Goal: Obtain resource: Download file/media

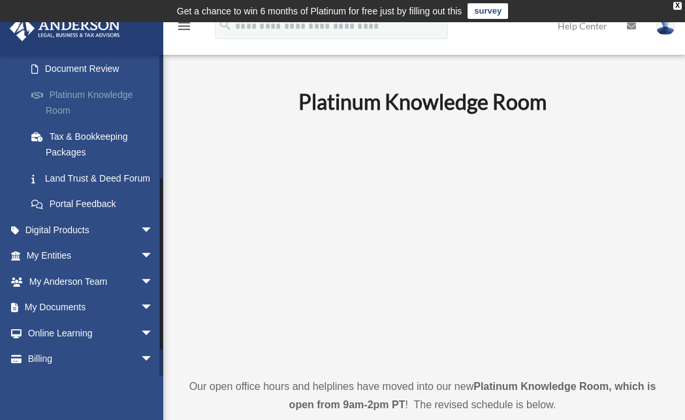
scroll to position [242, 0]
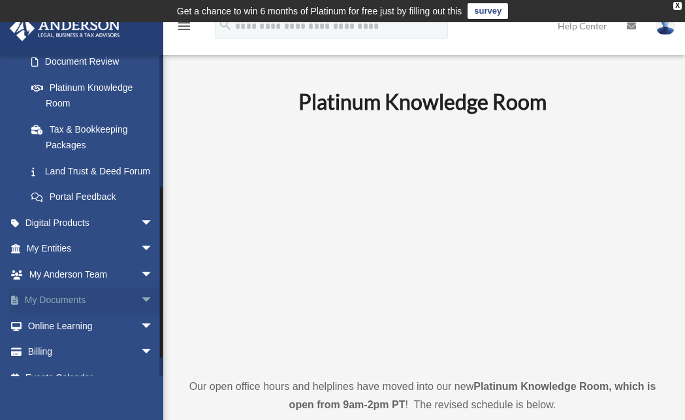
click at [140, 313] on span "arrow_drop_down" at bounding box center [153, 300] width 26 height 27
click at [46, 331] on span at bounding box center [43, 326] width 8 height 9
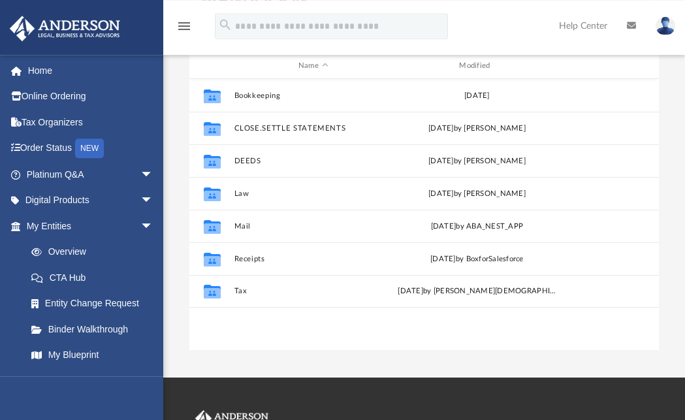
scroll to position [168, 0]
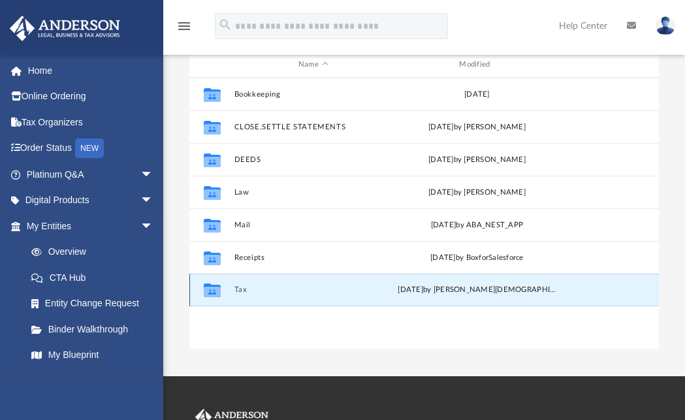
click at [239, 291] on button "Tax" at bounding box center [313, 290] width 158 height 8
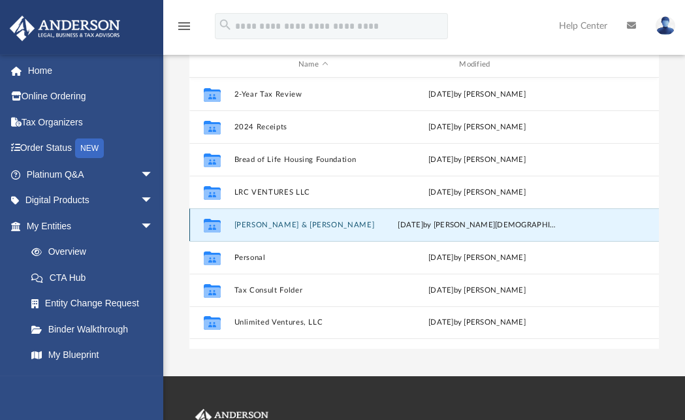
click at [256, 225] on button "Minton, Lyn & Clyde" at bounding box center [313, 225] width 158 height 8
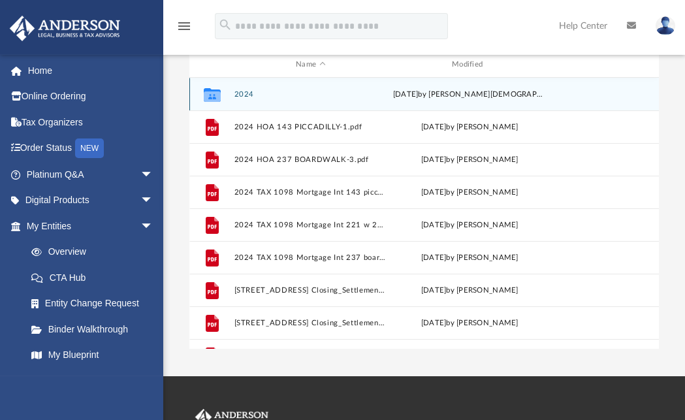
click at [247, 94] on button "2024" at bounding box center [310, 94] width 153 height 8
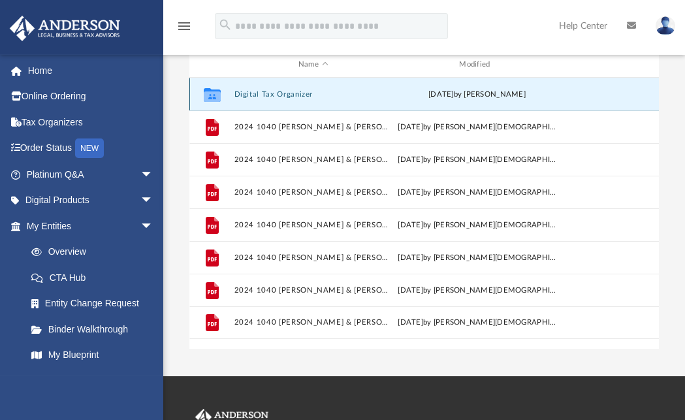
click at [247, 93] on button "Digital Tax Organizer" at bounding box center [313, 94] width 158 height 8
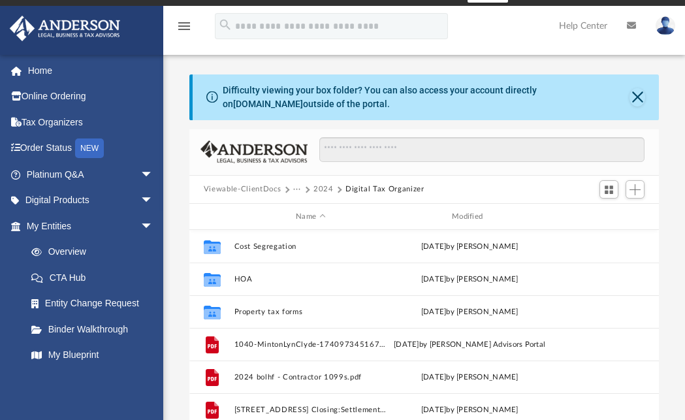
scroll to position [15, 0]
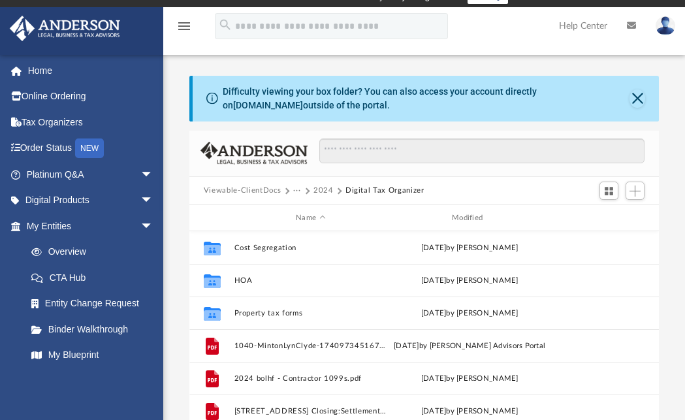
click at [323, 191] on button "2024" at bounding box center [323, 191] width 20 height 12
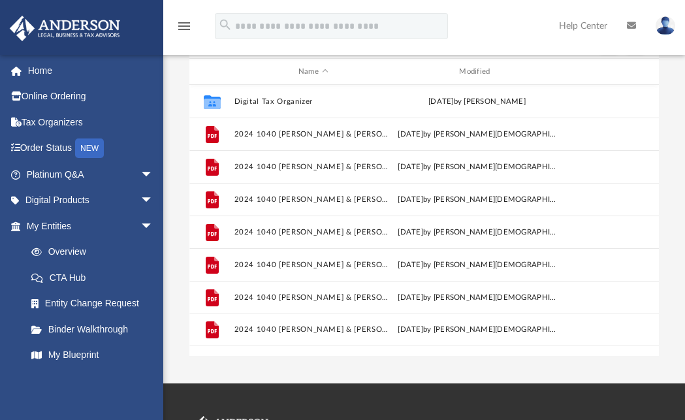
scroll to position [155, 0]
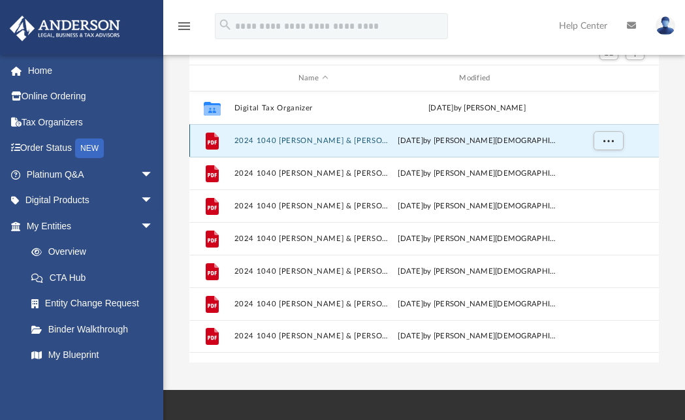
click at [347, 139] on button "2024 1040 [PERSON_NAME] & [PERSON_NAME] - CA 540-ES payment voucher.pdf" at bounding box center [313, 140] width 158 height 8
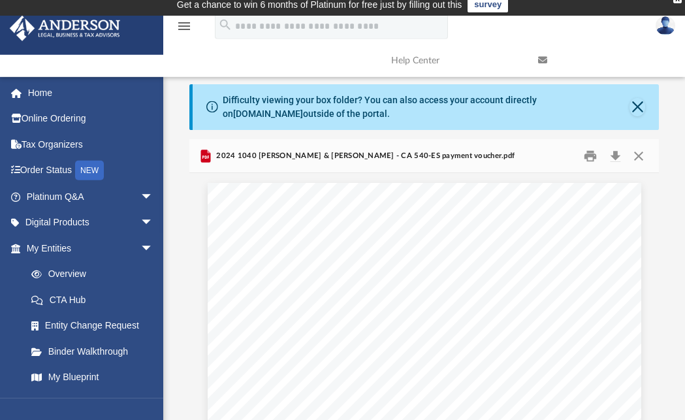
scroll to position [0, 0]
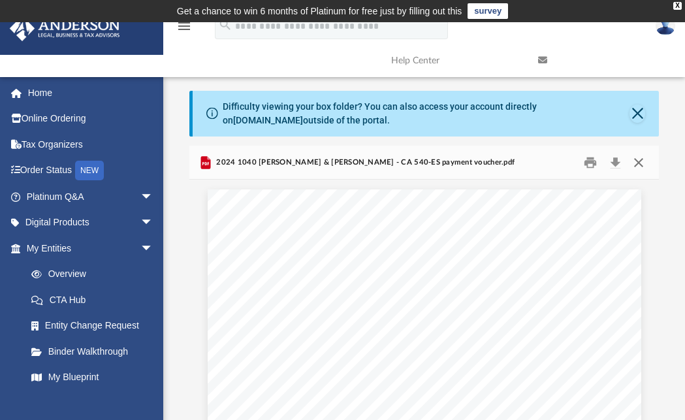
click at [636, 165] on button "Close" at bounding box center [639, 162] width 24 height 20
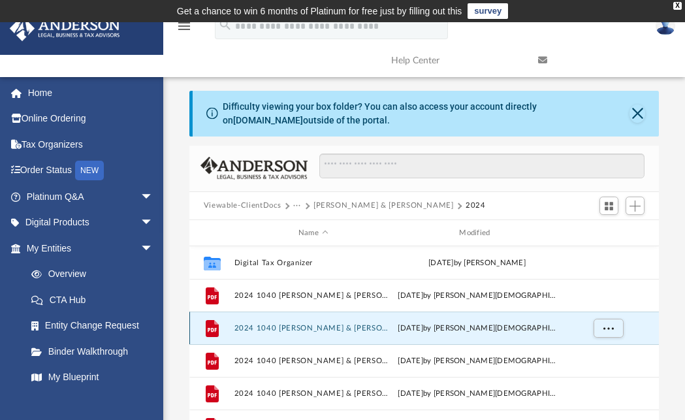
click at [380, 326] on button "2024 1040 [PERSON_NAME] & [PERSON_NAME] - CA FTB 3582 payment voucher.pdf" at bounding box center [313, 328] width 158 height 8
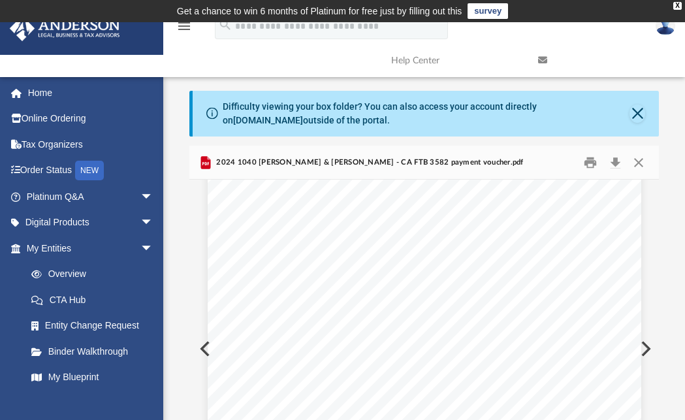
click at [208, 347] on div "439141 11-07-24 TAXABLE YEAR CALIFORNIA FORM Do not mail a paper copy of your t…" at bounding box center [425, 226] width 434 height 561
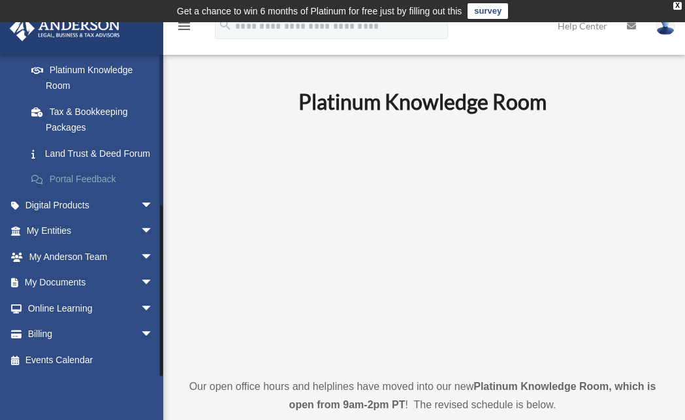
scroll to position [274, 0]
click at [140, 284] on span "arrow_drop_down" at bounding box center [153, 283] width 26 height 27
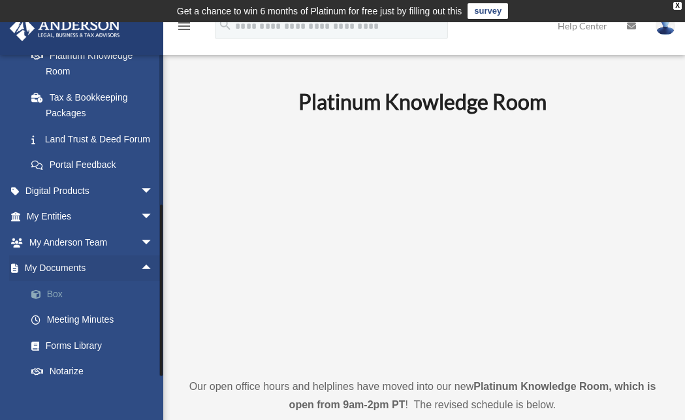
click at [55, 307] on link "Box" at bounding box center [95, 294] width 155 height 26
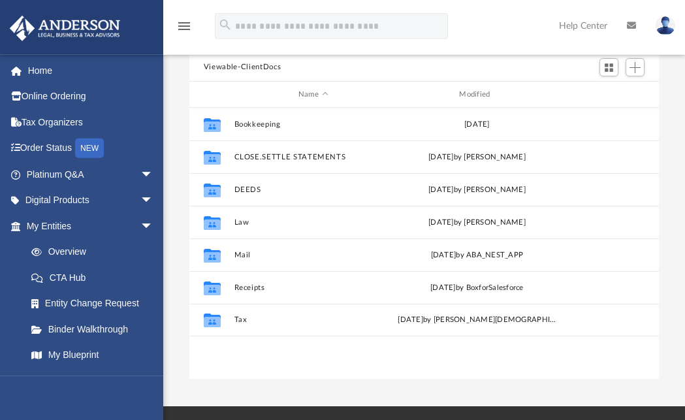
scroll to position [137, 0]
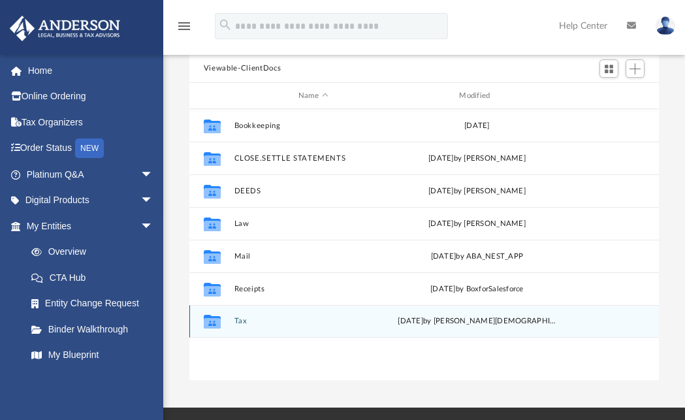
click at [214, 321] on icon "grid" at bounding box center [212, 322] width 17 height 14
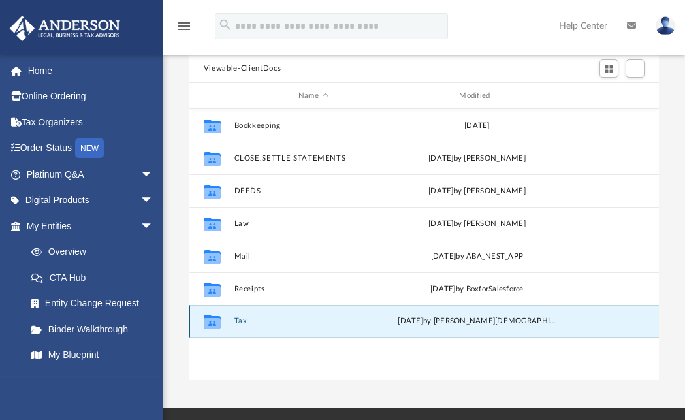
click at [217, 321] on icon "grid" at bounding box center [212, 323] width 17 height 10
click at [241, 323] on button "Tax" at bounding box center [313, 321] width 158 height 8
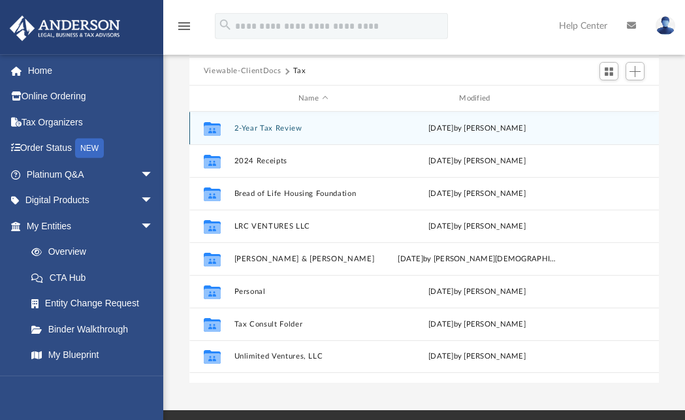
scroll to position [136, 0]
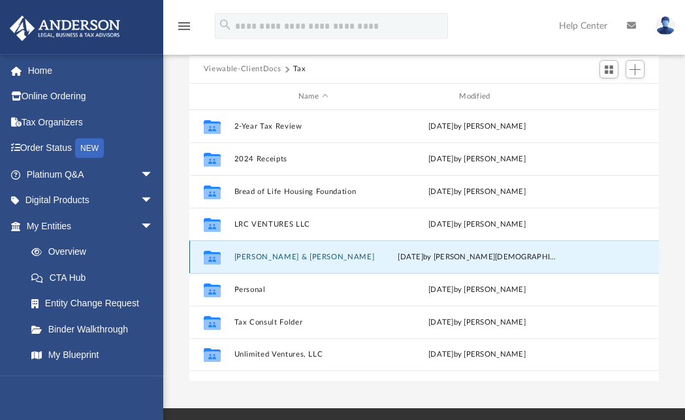
click at [293, 256] on button "Minton, Lyn & Clyde" at bounding box center [313, 257] width 158 height 8
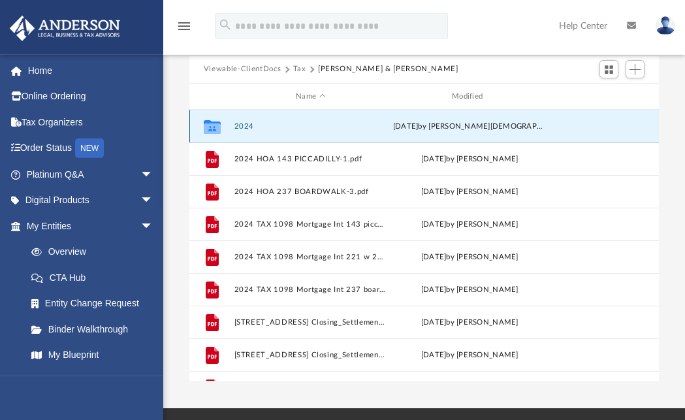
click at [245, 126] on button "2024" at bounding box center [310, 126] width 153 height 8
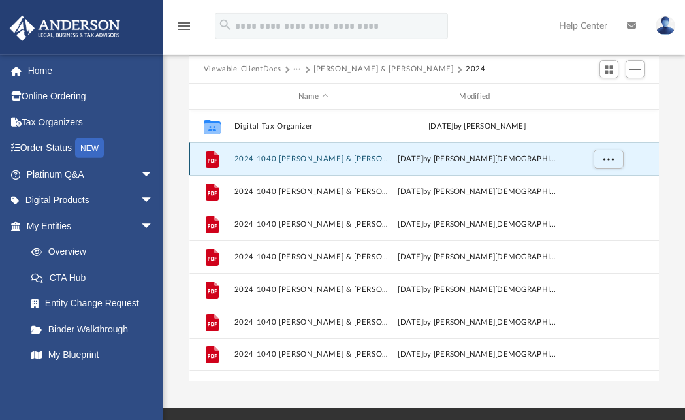
click at [369, 163] on button "2024 1040 Minton, Clyde & Lyn - CA 540-ES payment voucher.pdf" at bounding box center [313, 159] width 158 height 8
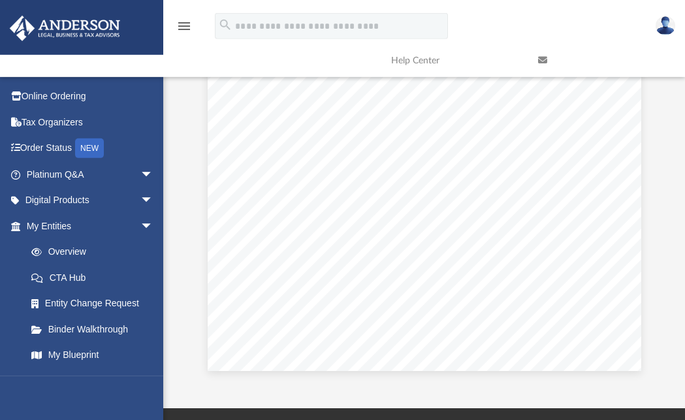
scroll to position [0, 0]
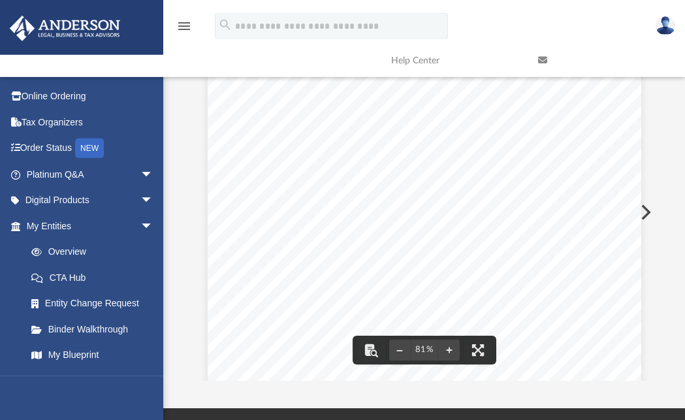
click at [218, 220] on div "Multiply the amount on line 21 by 30%. Enter the results on the 1st and 4th ins…" at bounding box center [425, 333] width 434 height 561
drag, startPoint x: 656, startPoint y: 212, endPoint x: 663, endPoint y: 315, distance: 103.4
click at [663, 316] on div "Difficulty viewing your box folder? You can also access your account directly o…" at bounding box center [424, 167] width 522 height 426
drag, startPoint x: 656, startPoint y: 222, endPoint x: 659, endPoint y: 303, distance: 81.0
click at [659, 305] on div "Multiply the amount on line 21 by 30%. Enter the results on the 1st and 4th ins…" at bounding box center [423, 211] width 469 height 337
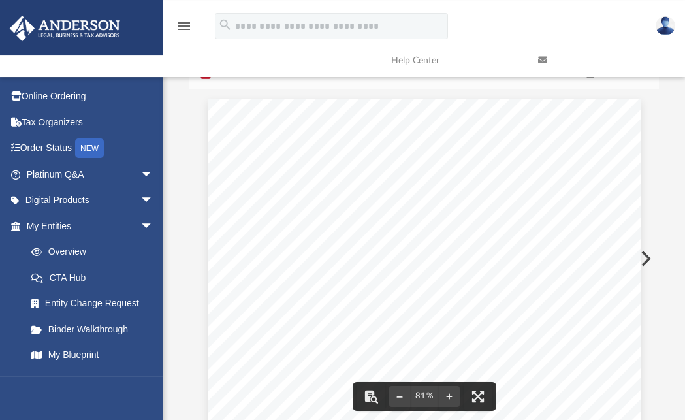
scroll to position [84, 0]
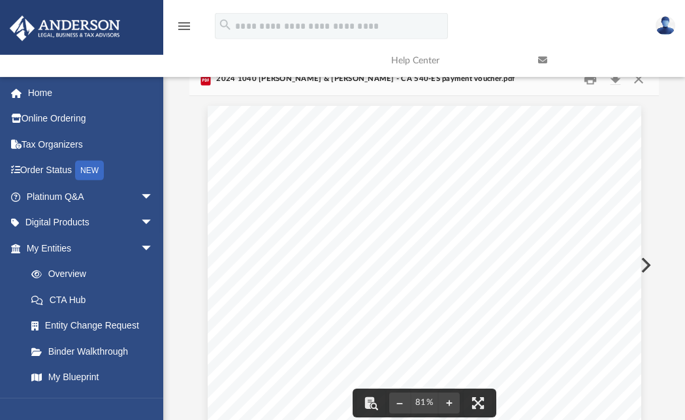
drag, startPoint x: 654, startPoint y: 259, endPoint x: 658, endPoint y: 107, distance: 152.2
click at [658, 107] on div "Multiply the amount on line 21 by 30%. Enter the results on the 1st and 4th ins…" at bounding box center [423, 264] width 469 height 337
click at [208, 271] on div "Multiply the amount on line 21 by 30%. Enter the results on the 1st and 4th ins…" at bounding box center [425, 386] width 434 height 561
click at [212, 287] on div "Multiply the amount on line 21 by 30%. Enter the results on the 1st and 4th ins…" at bounding box center [425, 386] width 434 height 561
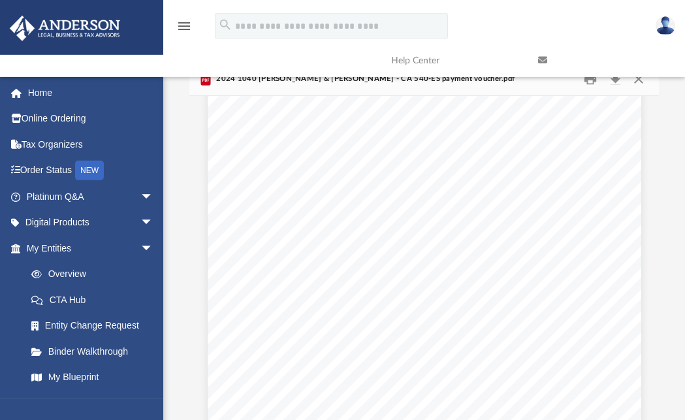
scroll to position [0, 0]
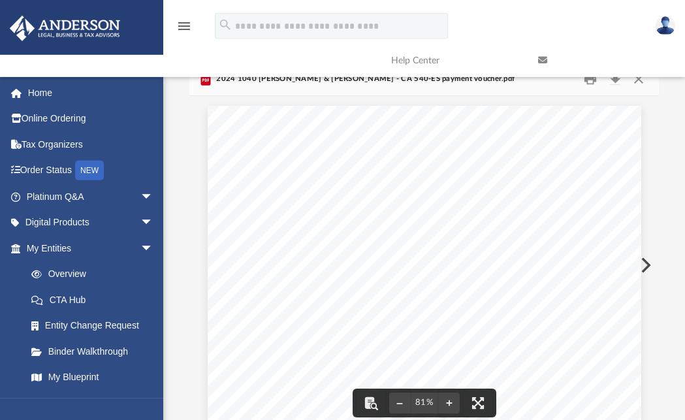
click at [236, 283] on span "6" at bounding box center [237, 284] width 3 height 6
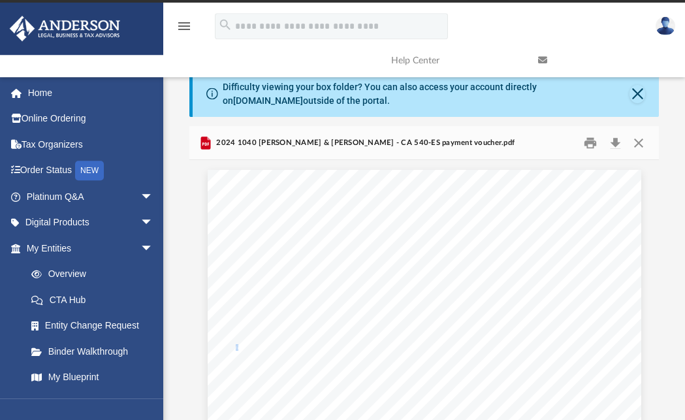
scroll to position [20, 0]
click at [617, 142] on button "Download" at bounding box center [615, 142] width 24 height 20
drag, startPoint x: 654, startPoint y: 332, endPoint x: 654, endPoint y: 385, distance: 53.5
click at [654, 385] on body "X Get a chance to win 6 months of Platinum for free just by filling out this su…" at bounding box center [342, 369] width 685 height 778
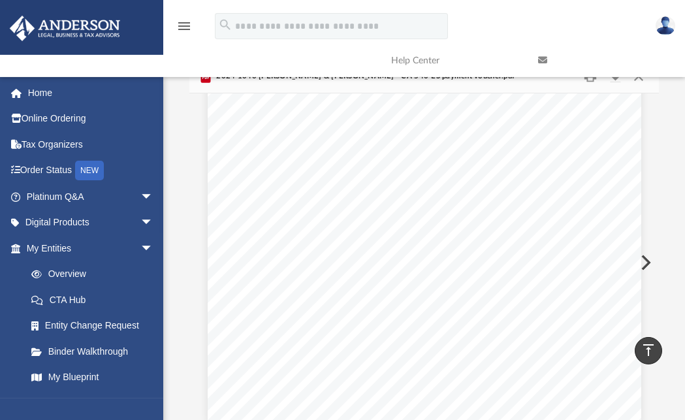
scroll to position [87, 0]
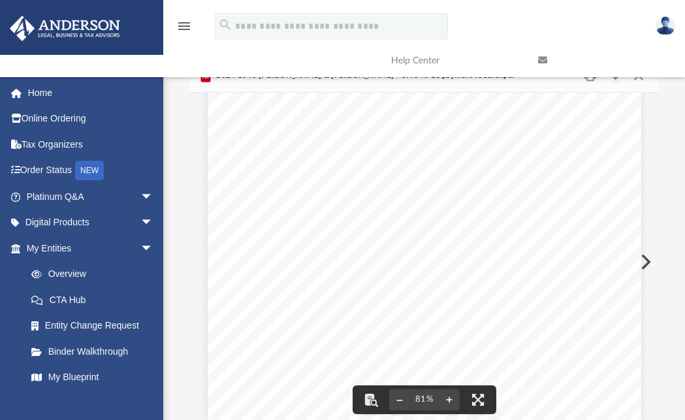
click at [648, 256] on button "Preview" at bounding box center [644, 262] width 29 height 37
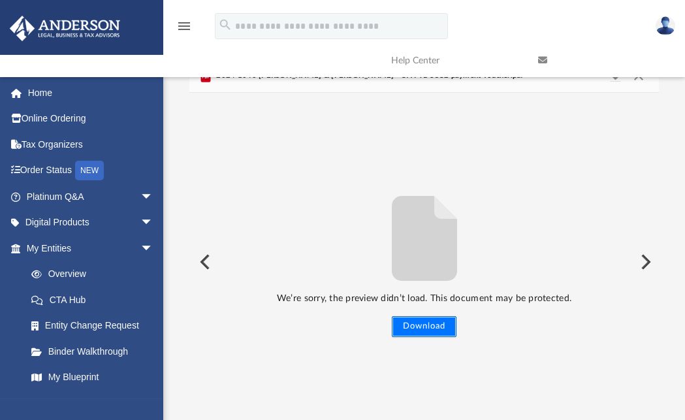
click at [444, 328] on button "Download" at bounding box center [424, 326] width 65 height 21
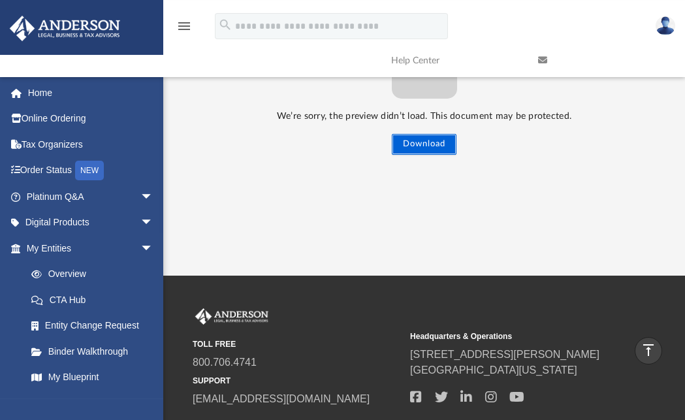
scroll to position [0, 0]
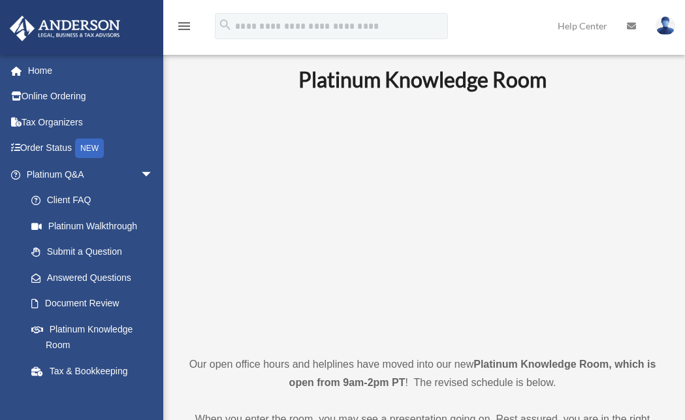
scroll to position [274, 0]
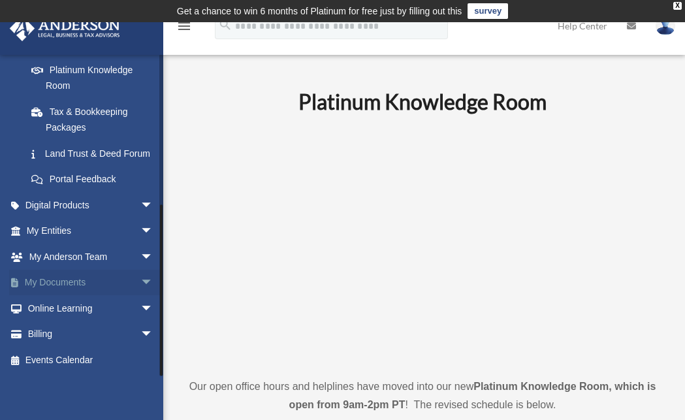
click at [140, 285] on span "arrow_drop_down" at bounding box center [153, 283] width 26 height 27
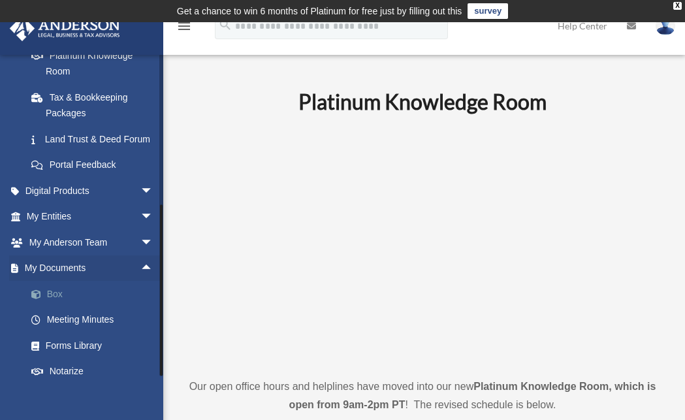
click at [58, 307] on link "Box" at bounding box center [95, 294] width 155 height 26
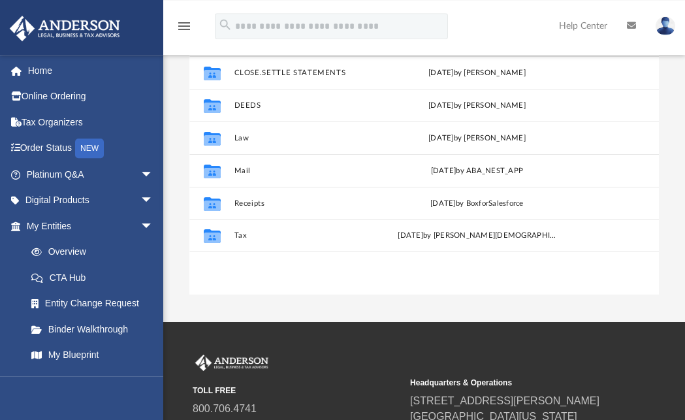
scroll to position [225, 0]
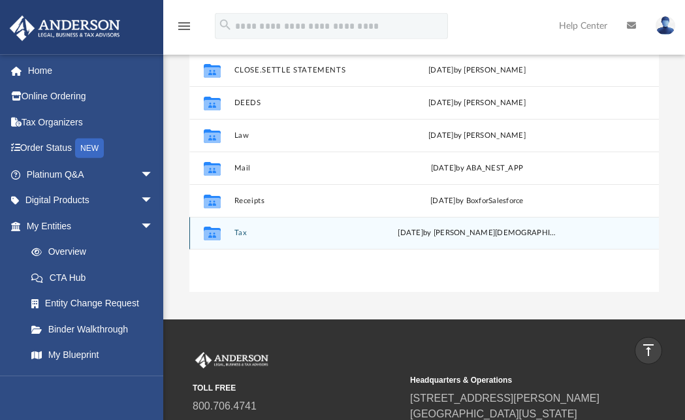
click at [244, 234] on button "Tax" at bounding box center [313, 233] width 158 height 8
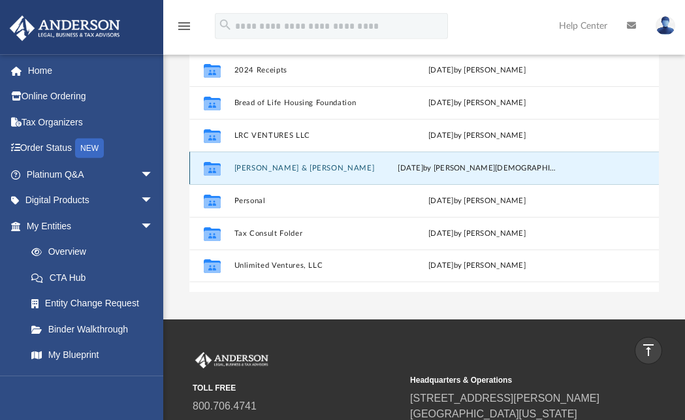
click at [270, 170] on button "[PERSON_NAME] & [PERSON_NAME]" at bounding box center [313, 168] width 158 height 8
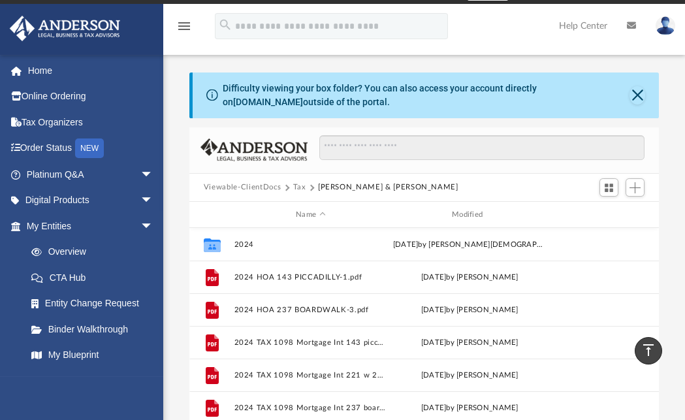
scroll to position [17, 0]
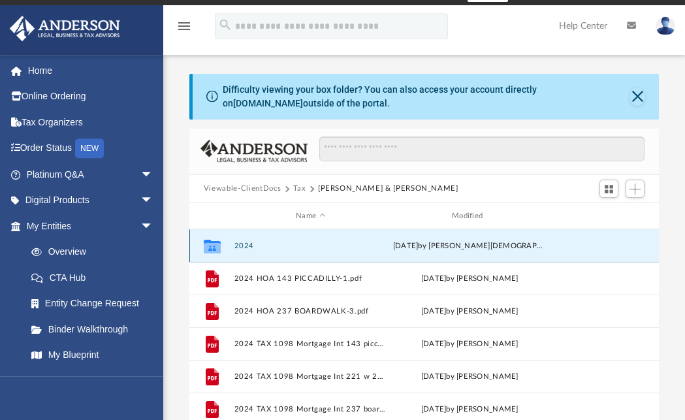
click at [245, 246] on button "2024" at bounding box center [310, 246] width 153 height 8
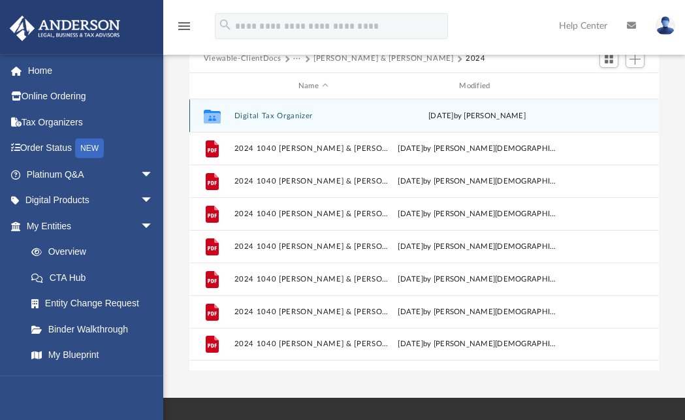
scroll to position [146, 0]
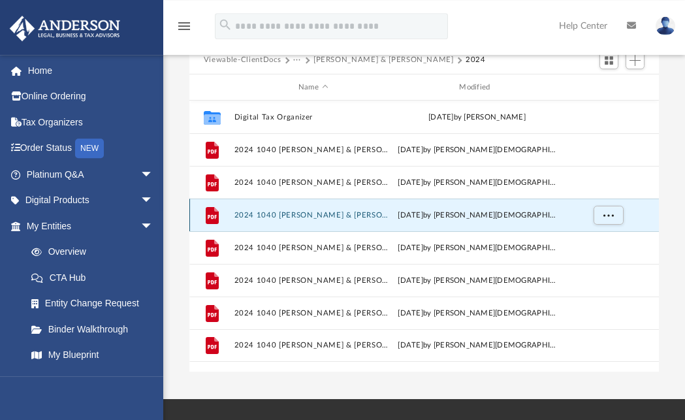
click at [368, 216] on button "2024 1040 [PERSON_NAME] & [PERSON_NAME] - E-file authorisation - please sign.pdf" at bounding box center [313, 215] width 158 height 8
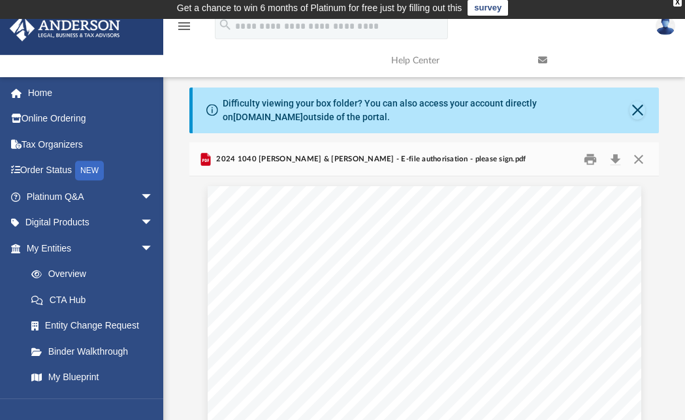
scroll to position [3, 0]
click at [616, 160] on button "Download" at bounding box center [615, 160] width 24 height 20
